Goal: Transaction & Acquisition: Obtain resource

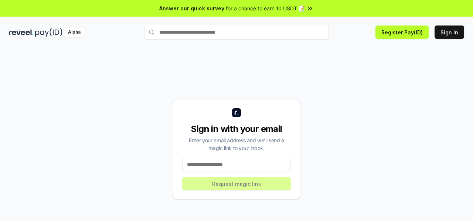
click at [347, 128] on div "Sign in with your email Enter your email address and we’ll send a magic link to…" at bounding box center [237, 150] width 456 height 186
click at [310, 58] on div "Sign in with your email Enter your email address and we’ll send a magic link to…" at bounding box center [237, 150] width 456 height 186
click at [443, 33] on button "Sign In" at bounding box center [450, 32] width 30 height 13
click at [183, 36] on input "text" at bounding box center [236, 32] width 185 height 15
click at [438, 34] on button "Sign In" at bounding box center [450, 32] width 30 height 13
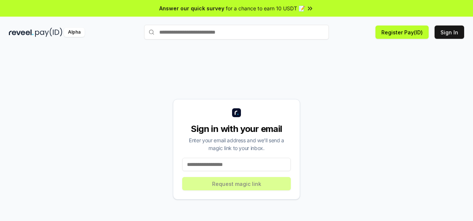
click at [228, 30] on input "text" at bounding box center [236, 32] width 185 height 15
type input "****"
click at [236, 46] on button "hash Pay" at bounding box center [236, 46] width 185 height 13
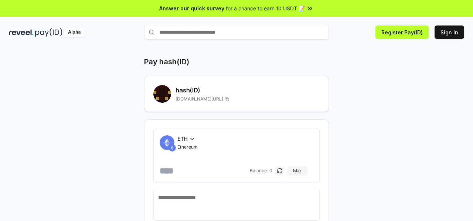
scroll to position [33, 0]
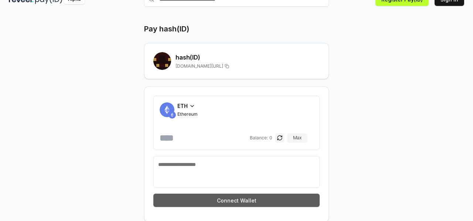
click at [200, 200] on button "Connect Wallet" at bounding box center [236, 200] width 166 height 13
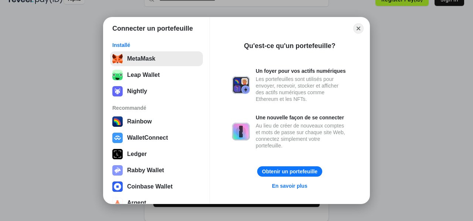
click at [161, 58] on button "MetaMask" at bounding box center [156, 58] width 93 height 15
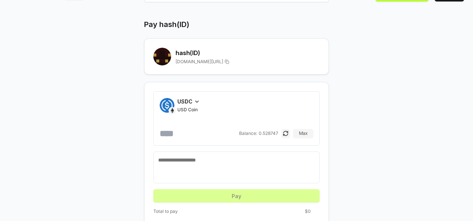
scroll to position [48, 0]
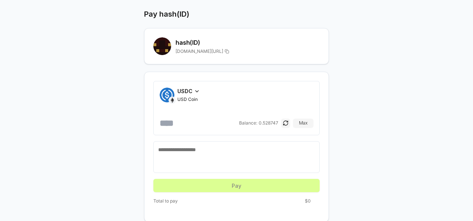
click at [195, 91] on icon at bounding box center [197, 91] width 6 height 6
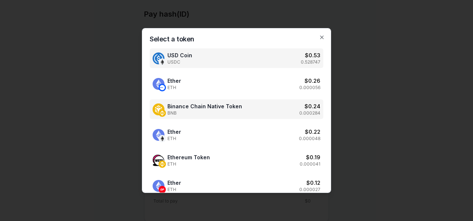
click at [202, 111] on span "BNB" at bounding box center [205, 113] width 75 height 6
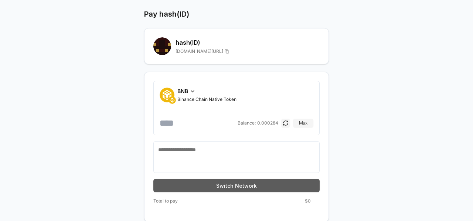
click at [243, 185] on button "Switch Network" at bounding box center [236, 185] width 166 height 13
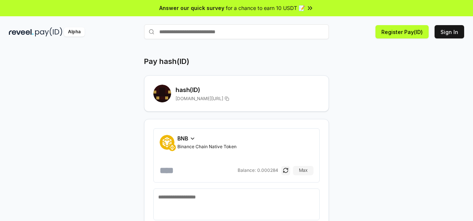
scroll to position [0, 0]
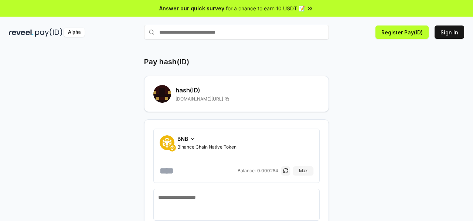
click at [261, 97] on div "reveel.id/pay/hash" at bounding box center [248, 99] width 144 height 6
click at [446, 36] on button "Sign In" at bounding box center [450, 32] width 30 height 13
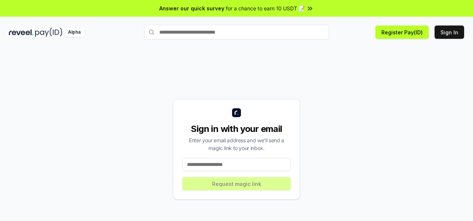
scroll to position [21, 0]
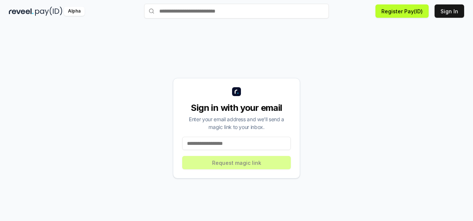
click at [262, 147] on input at bounding box center [236, 143] width 109 height 13
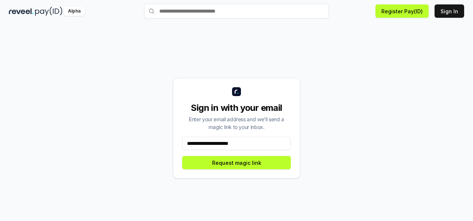
type input "**********"
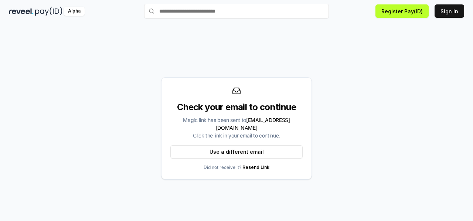
click at [74, 13] on div "Alpha" at bounding box center [74, 11] width 21 height 9
click at [222, 14] on input "text" at bounding box center [236, 11] width 185 height 15
click at [452, 16] on button "Sign In" at bounding box center [450, 10] width 30 height 13
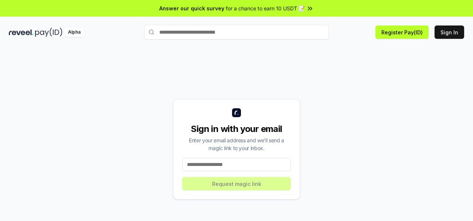
click at [308, 10] on icon at bounding box center [308, 8] width 1 height 3
